Goal: Use online tool/utility: Utilize a website feature to perform a specific function

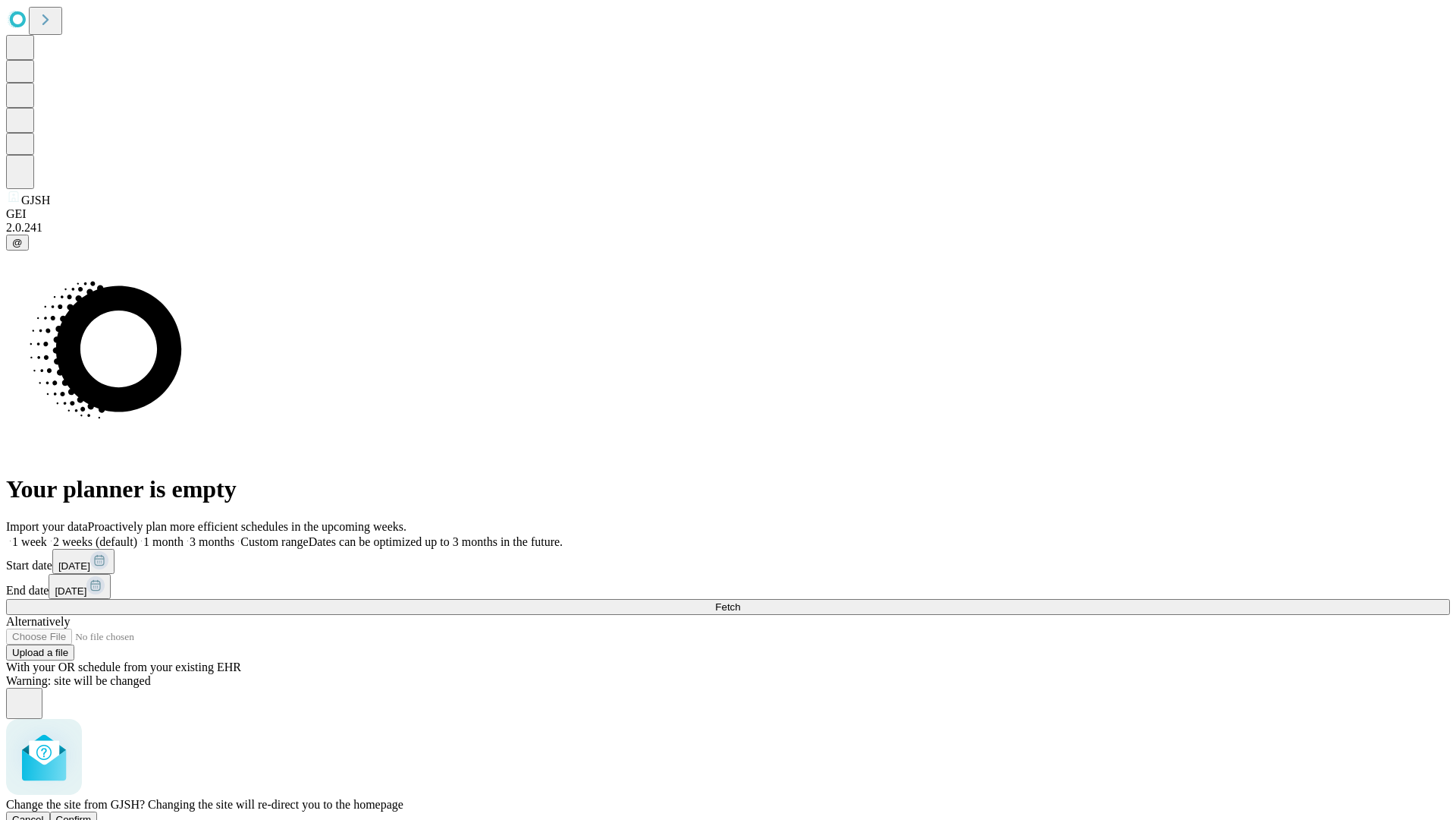
click at [92, 813] on span "Confirm" at bounding box center [74, 819] width 36 height 11
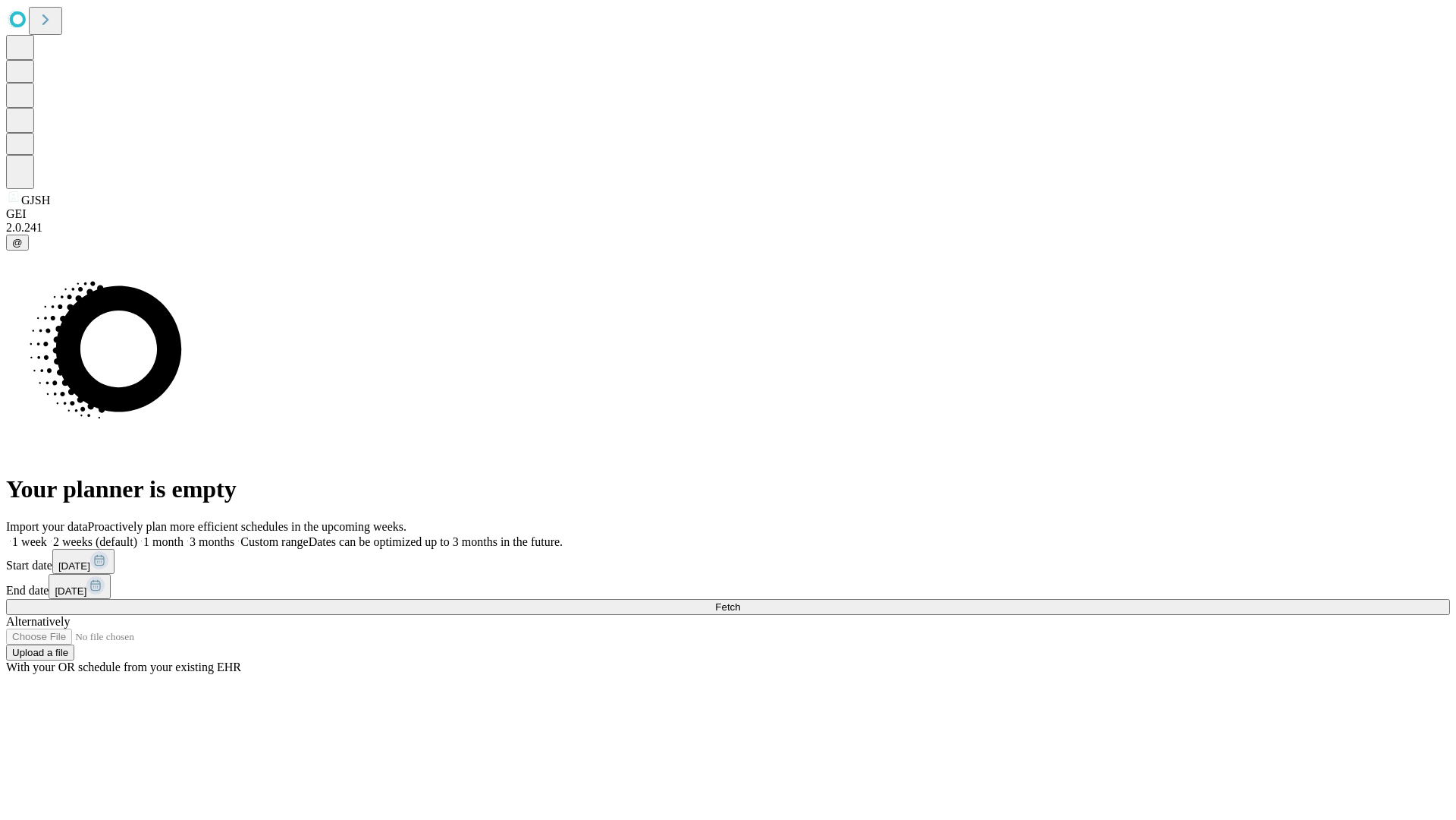
click at [183, 535] on label "1 month" at bounding box center [160, 542] width 47 height 13
click at [740, 601] on span "Fetch" at bounding box center [727, 606] width 25 height 11
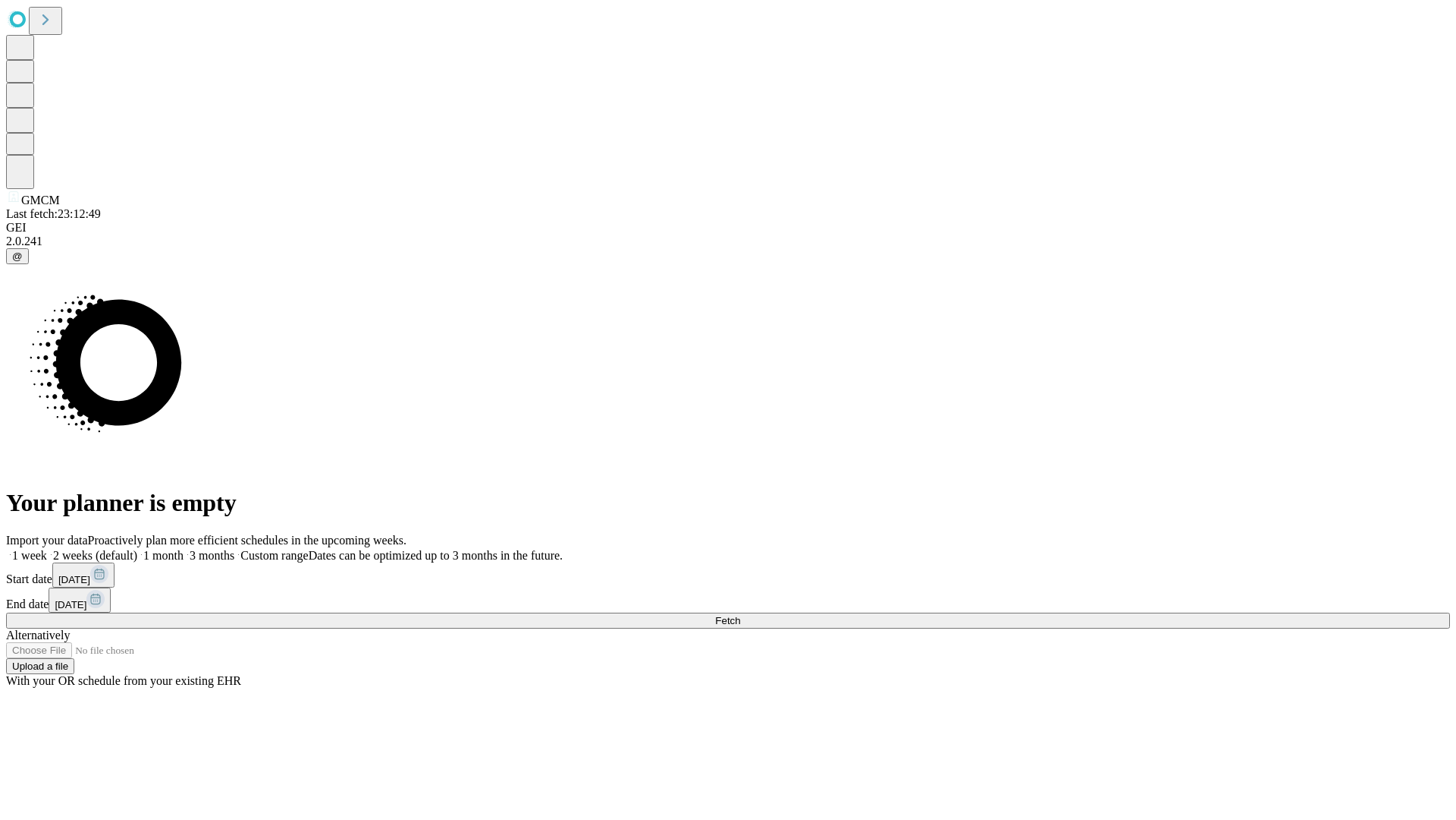
click at [183, 548] on label "1 month" at bounding box center [160, 555] width 47 height 13
click at [740, 615] on span "Fetch" at bounding box center [727, 620] width 25 height 11
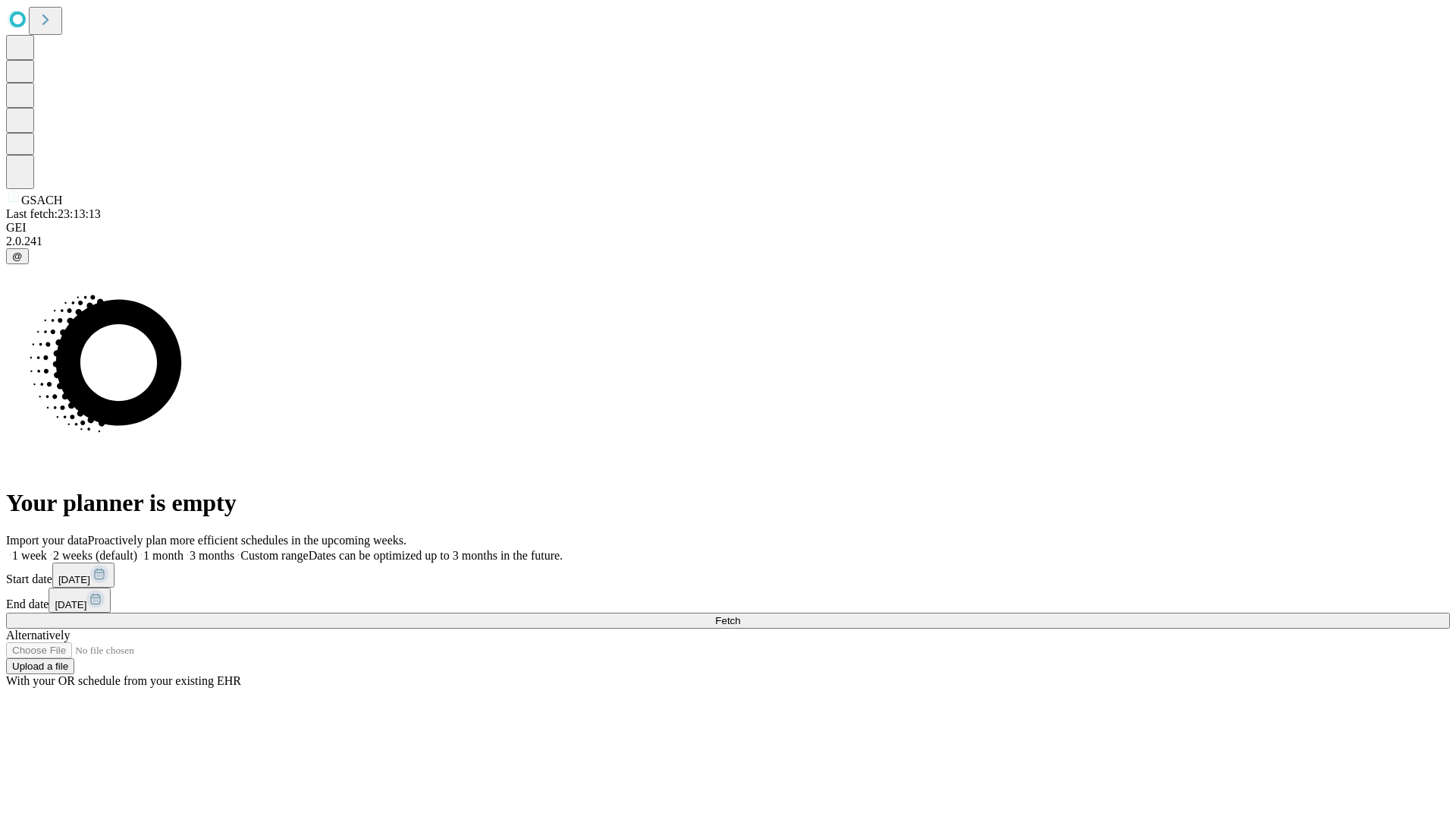
click at [183, 548] on label "1 month" at bounding box center [160, 555] width 47 height 13
click at [740, 615] on span "Fetch" at bounding box center [727, 620] width 25 height 11
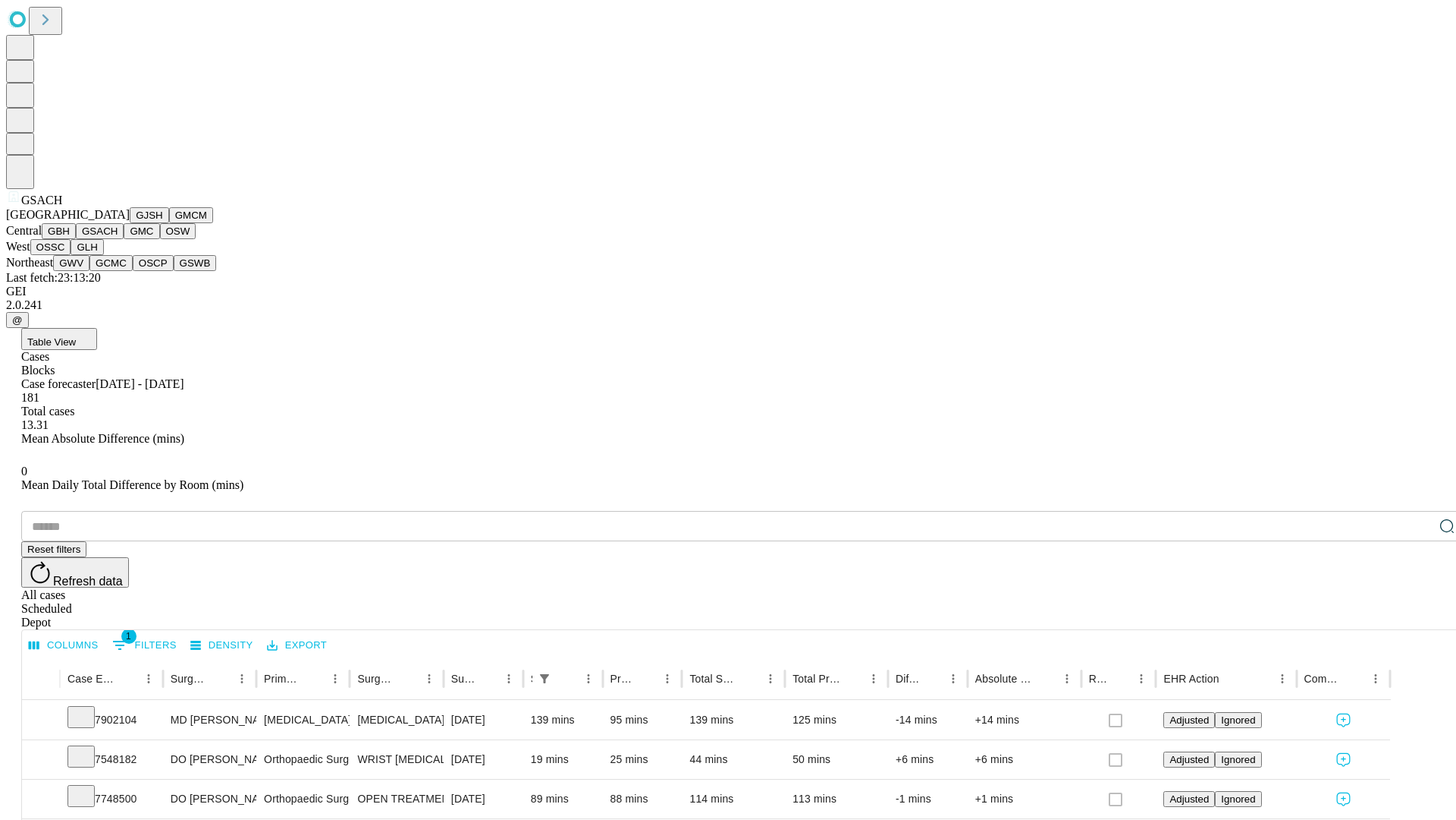
click at [124, 239] on button "GMC" at bounding box center [142, 231] width 36 height 16
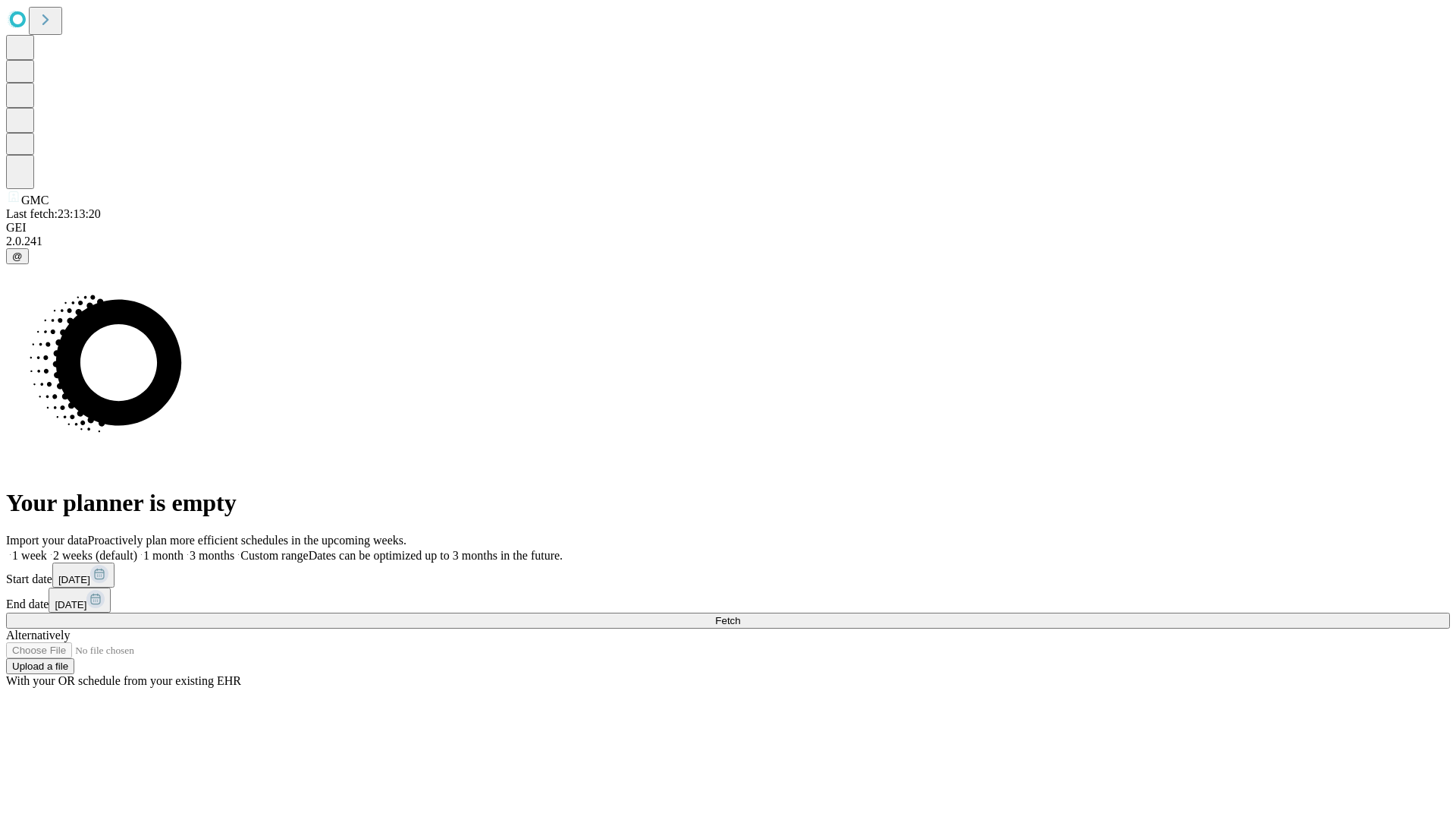
click at [740, 615] on span "Fetch" at bounding box center [727, 620] width 25 height 11
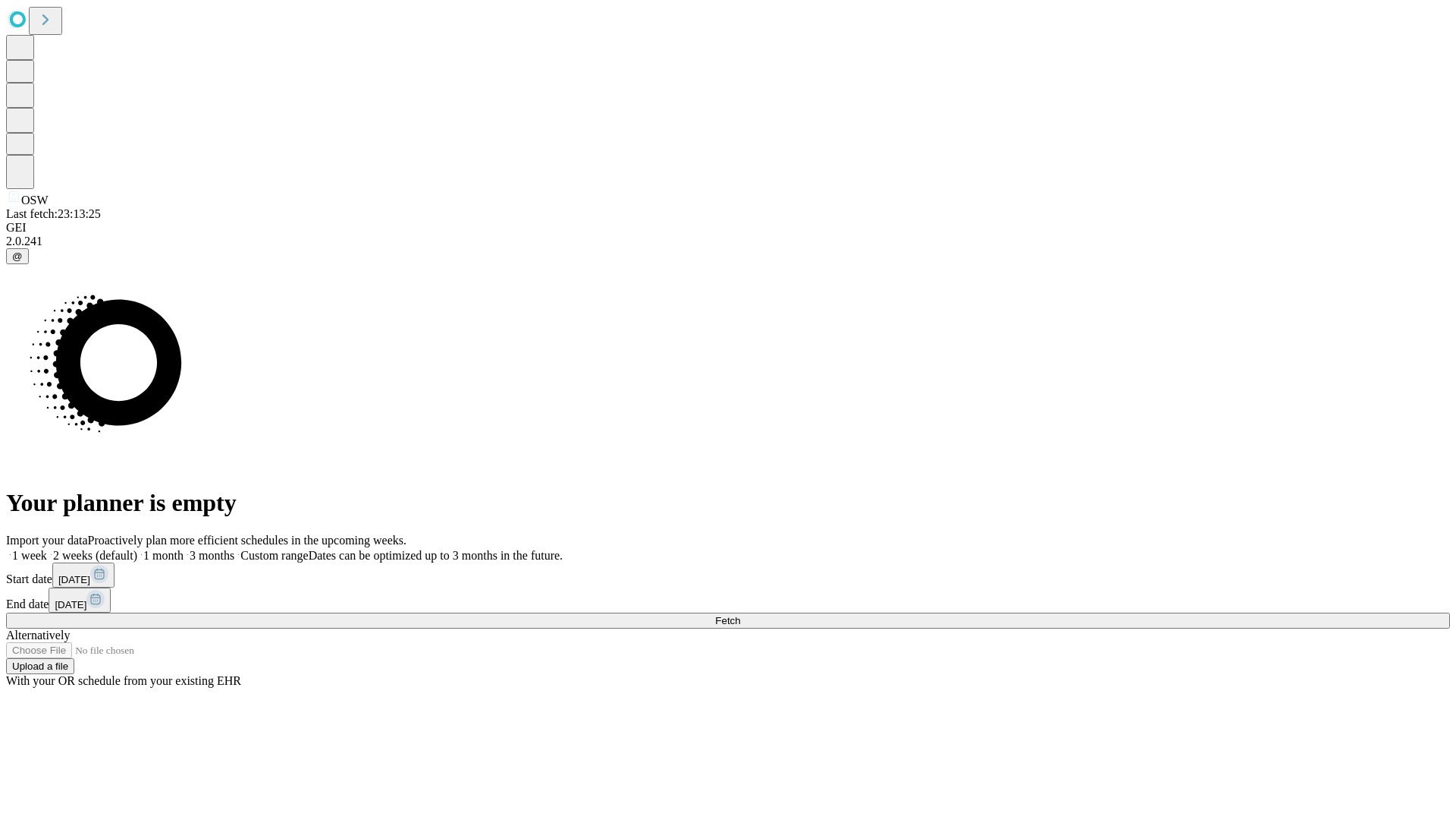
click at [183, 548] on label "1 month" at bounding box center [160, 555] width 47 height 13
click at [740, 615] on span "Fetch" at bounding box center [727, 620] width 25 height 11
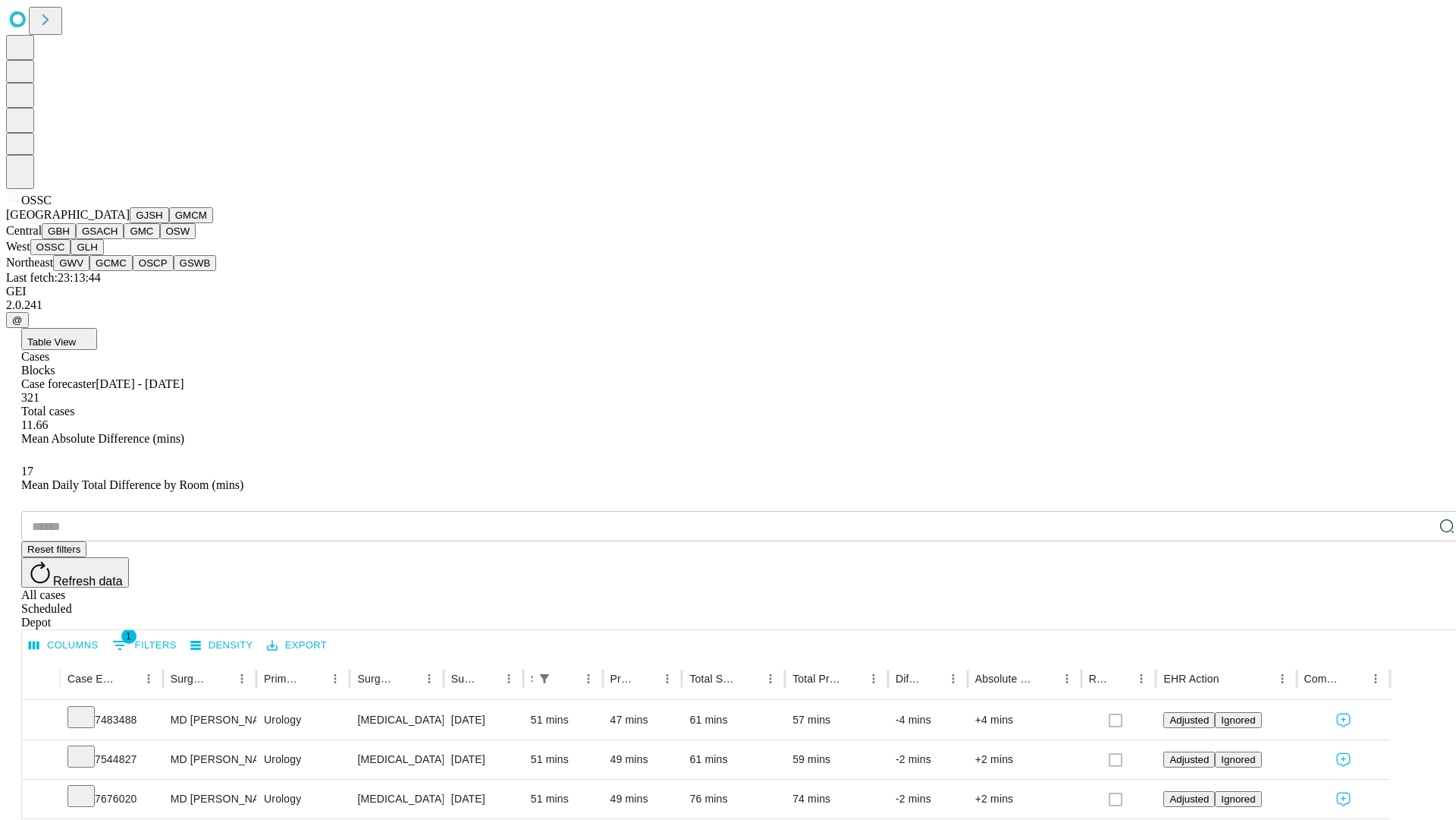
click at [103, 255] on button "GLH" at bounding box center [87, 246] width 33 height 16
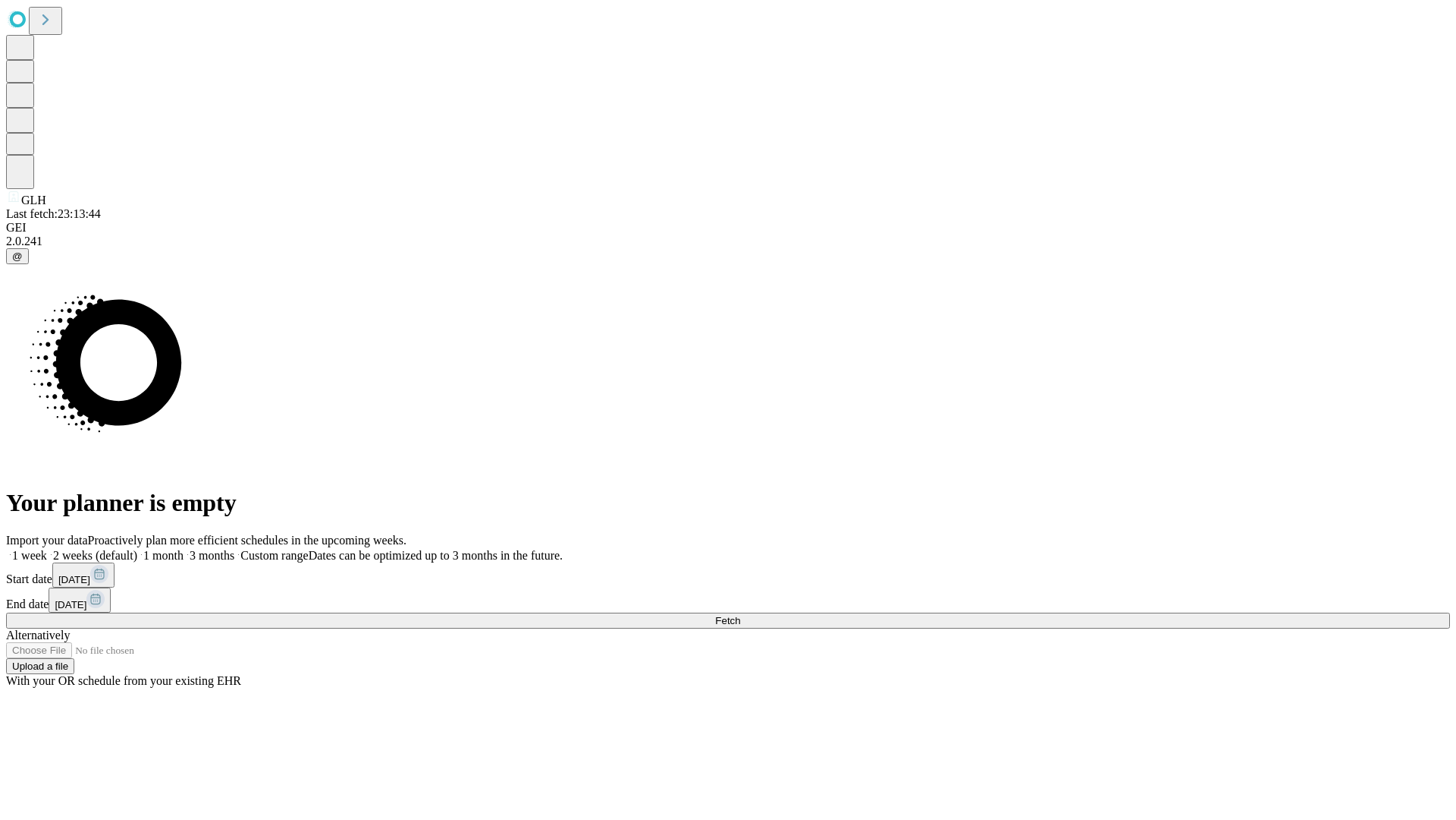
click at [183, 548] on label "1 month" at bounding box center [160, 555] width 47 height 13
click at [740, 615] on span "Fetch" at bounding box center [727, 620] width 25 height 11
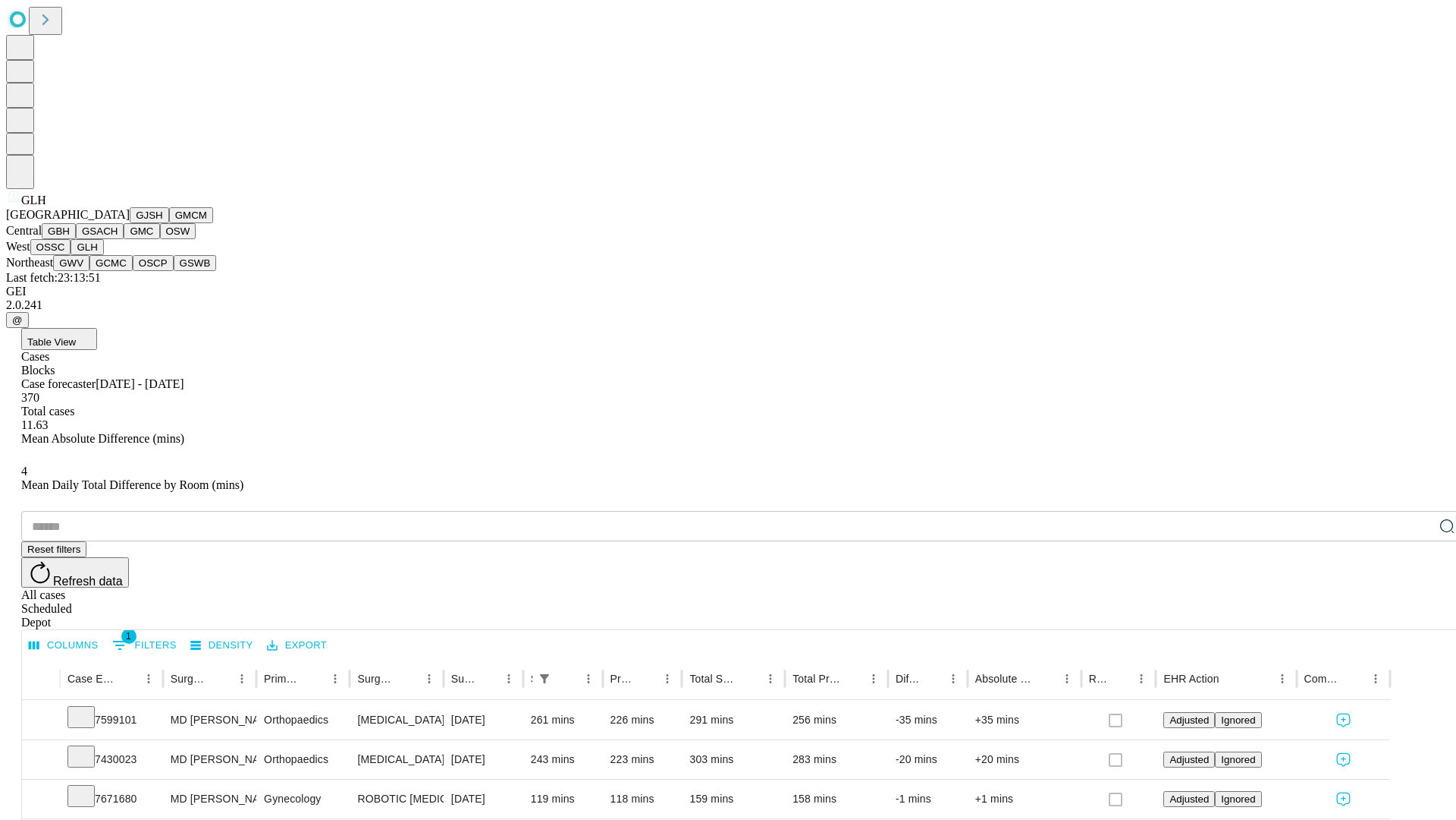
click at [89, 271] on button "GWV" at bounding box center [71, 263] width 37 height 16
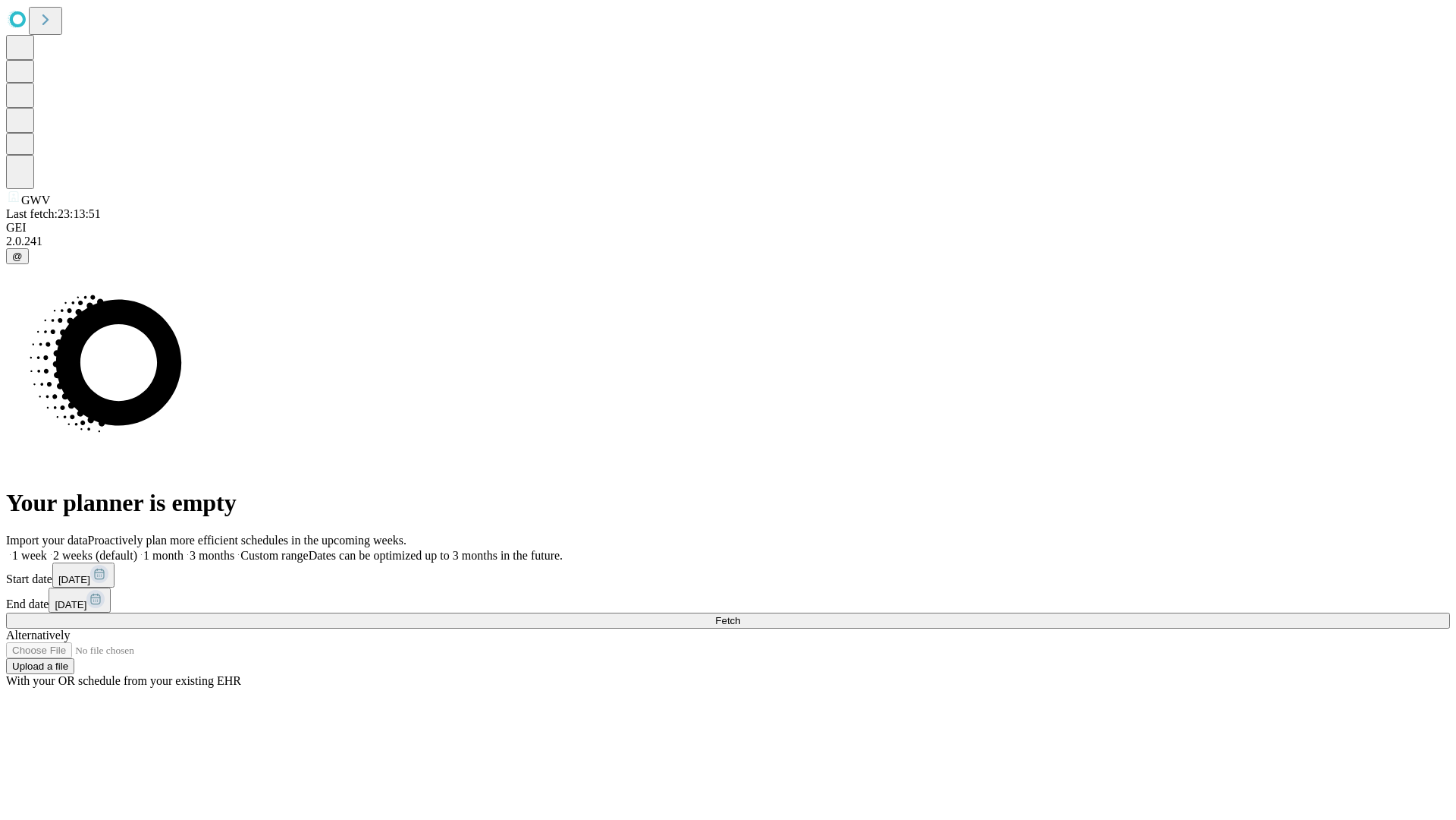
click at [183, 548] on label "1 month" at bounding box center [160, 555] width 47 height 13
click at [740, 615] on span "Fetch" at bounding box center [727, 620] width 25 height 11
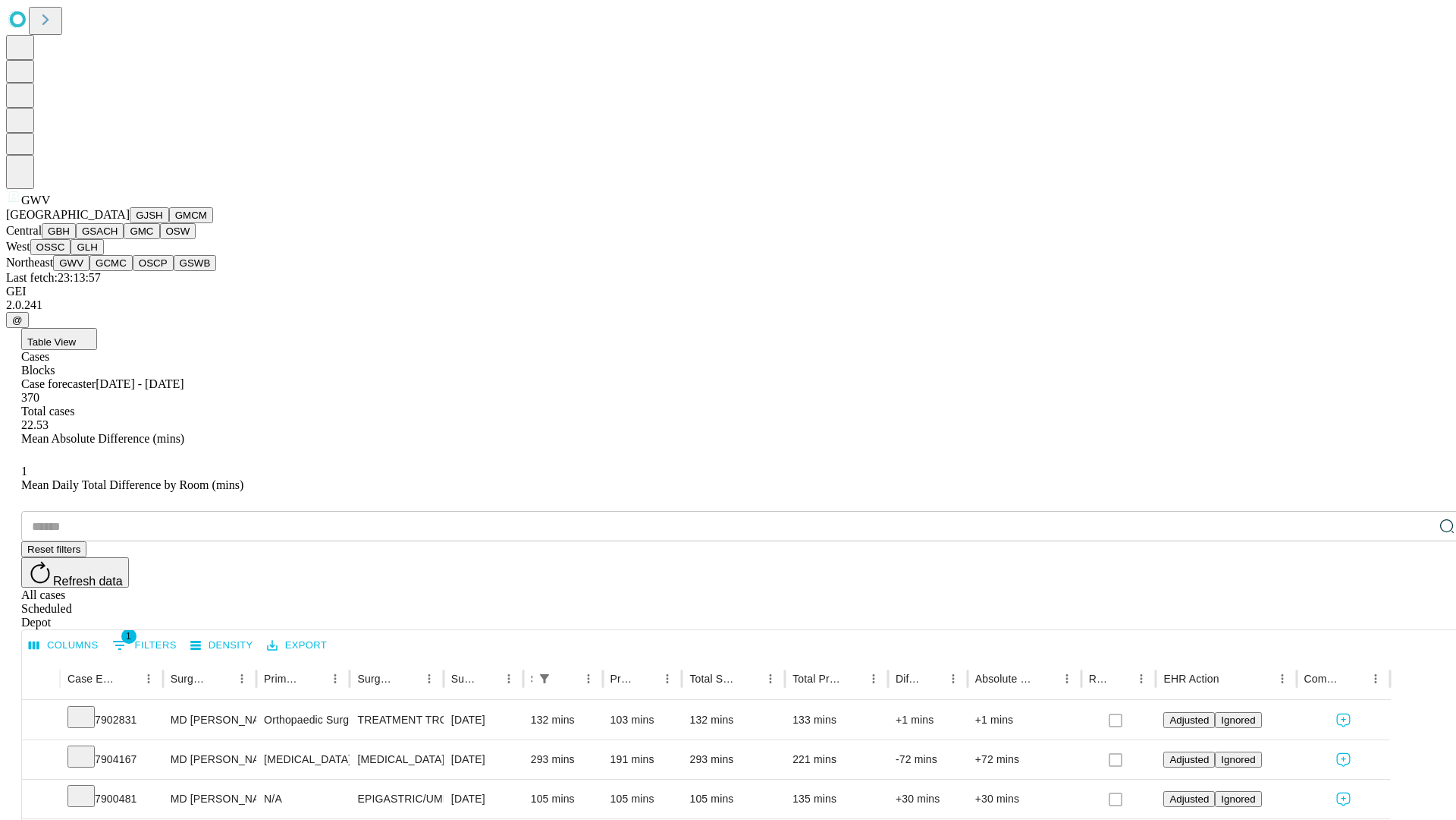
click at [118, 271] on button "GCMC" at bounding box center [110, 263] width 43 height 16
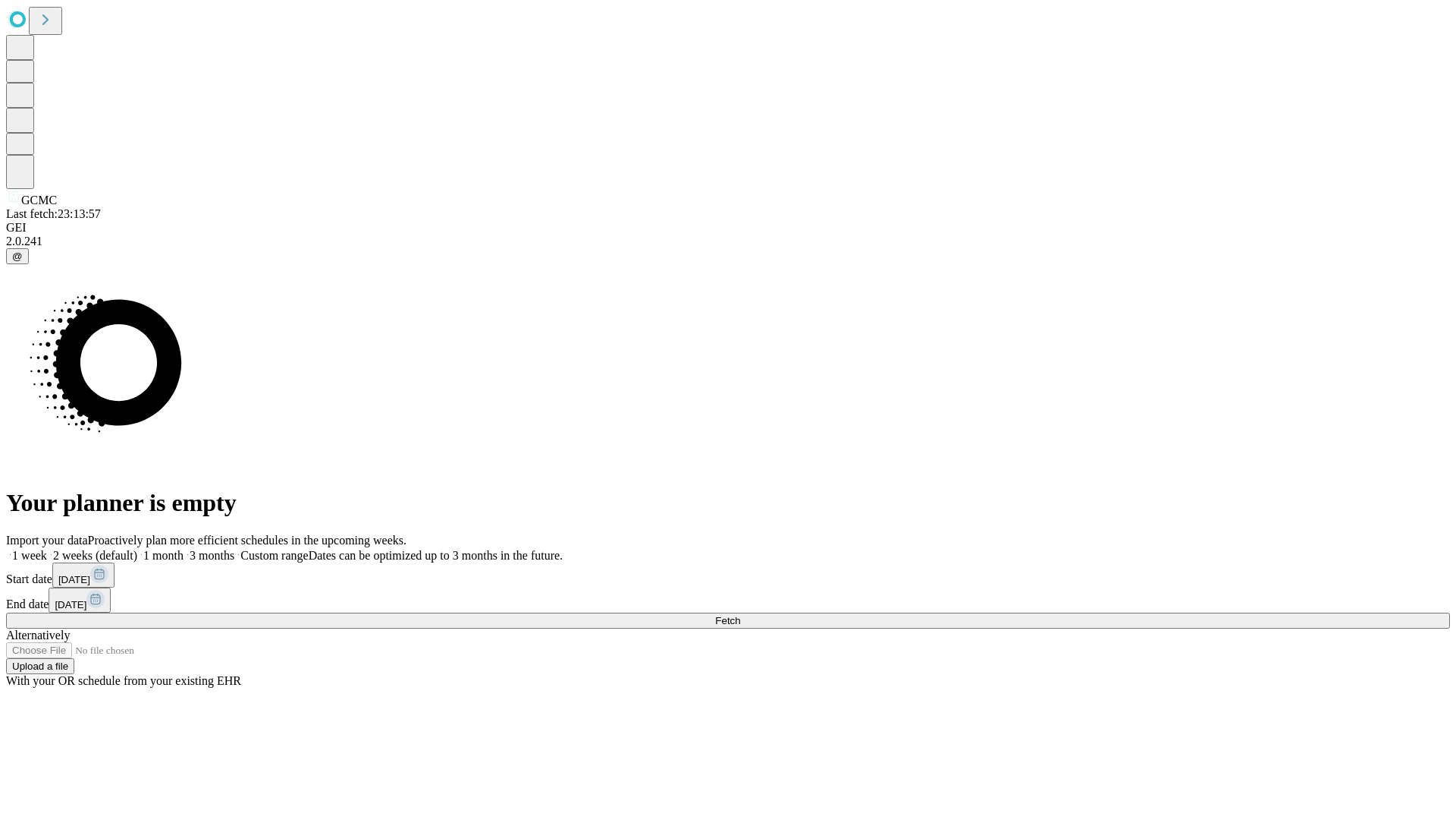
click at [183, 548] on label "1 month" at bounding box center [160, 555] width 47 height 13
click at [740, 615] on span "Fetch" at bounding box center [727, 620] width 25 height 11
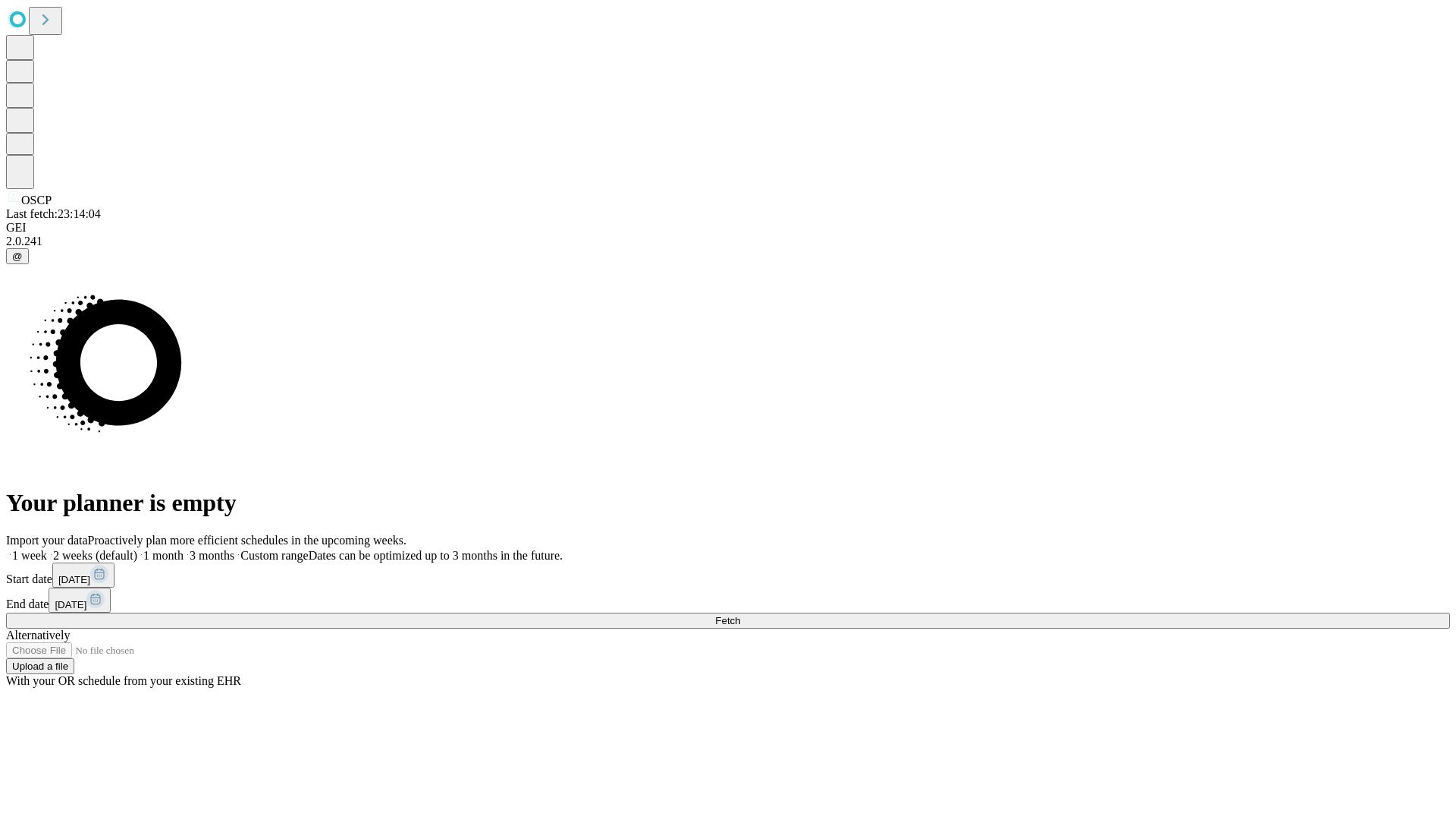
click at [183, 548] on label "1 month" at bounding box center [160, 555] width 47 height 13
click at [740, 615] on span "Fetch" at bounding box center [727, 620] width 25 height 11
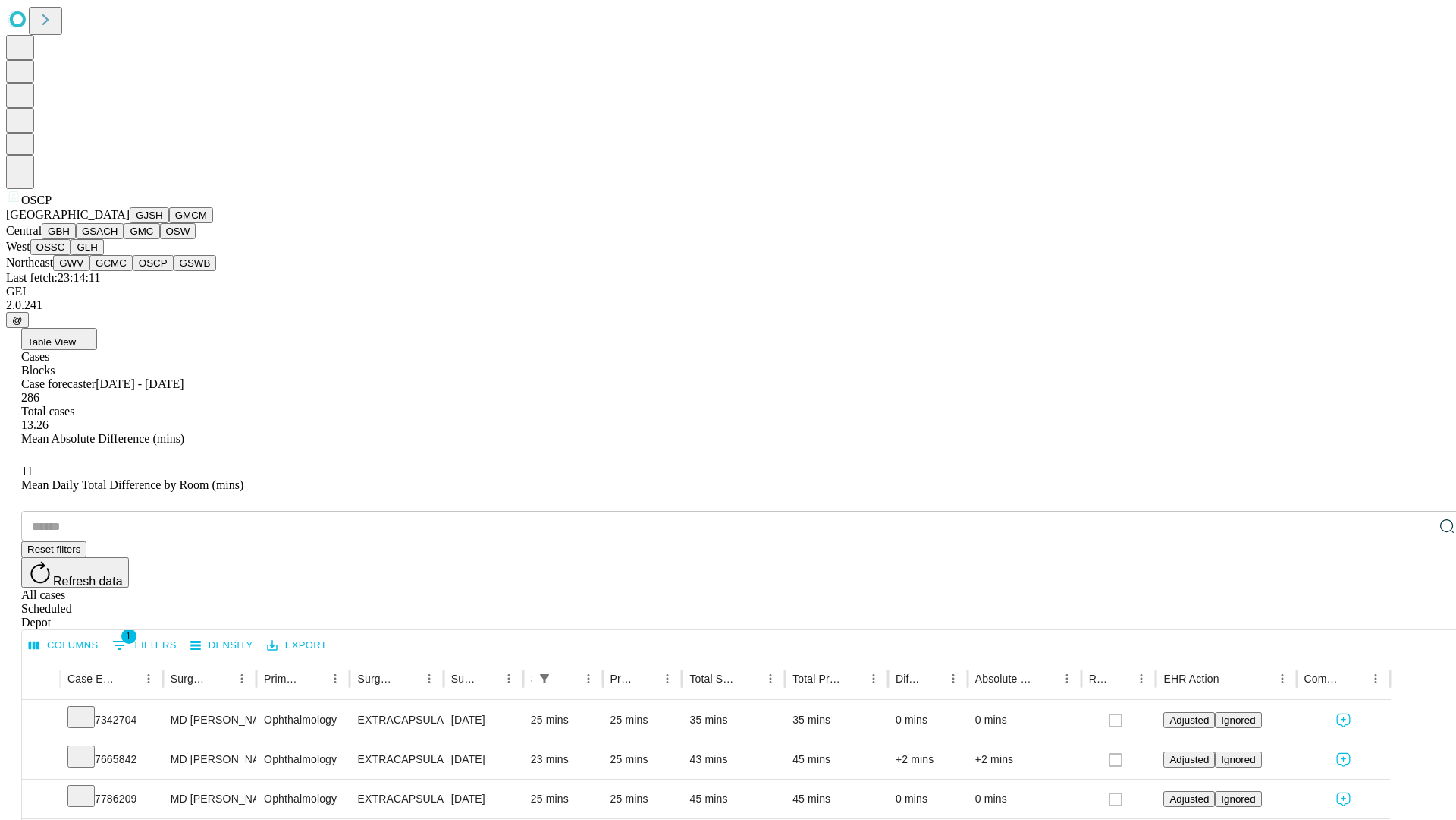
click at [173, 271] on button "GSWB" at bounding box center [195, 263] width 43 height 16
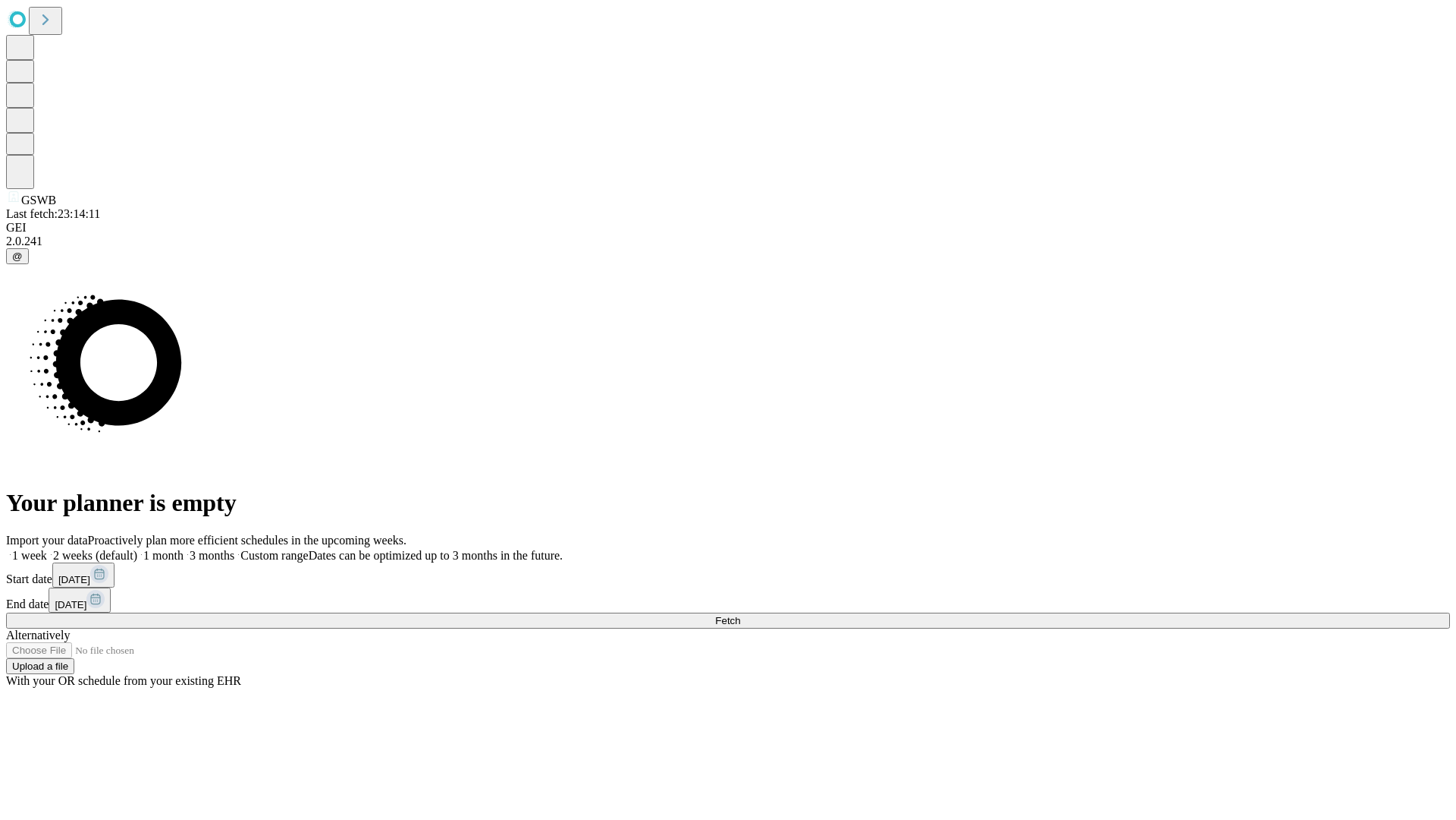
click at [183, 548] on label "1 month" at bounding box center [160, 555] width 47 height 13
click at [740, 615] on span "Fetch" at bounding box center [727, 620] width 25 height 11
